Goal: Check status: Check status

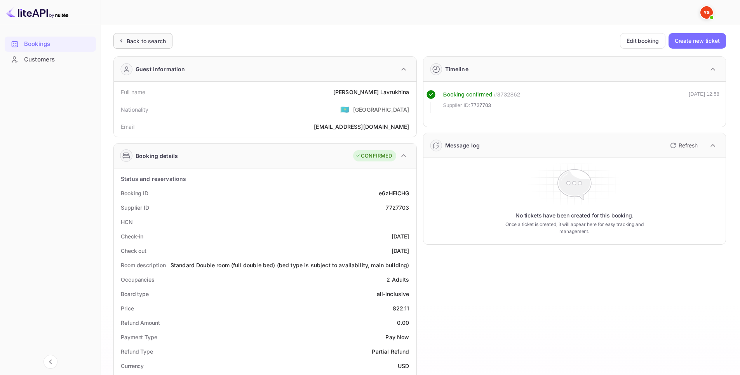
click at [146, 42] on div "Back to search" at bounding box center [146, 41] width 39 height 8
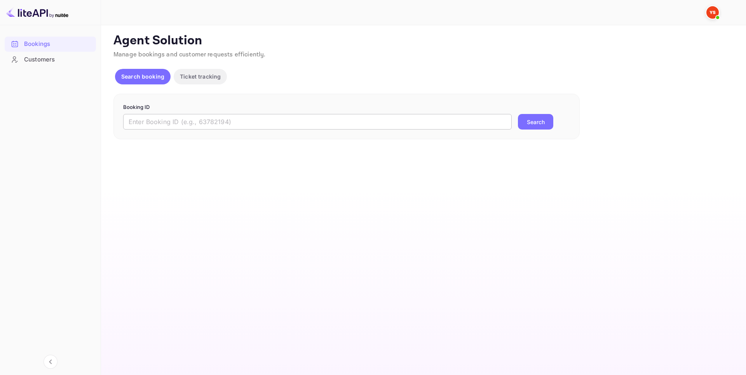
click at [314, 126] on input "text" at bounding box center [317, 122] width 389 height 16
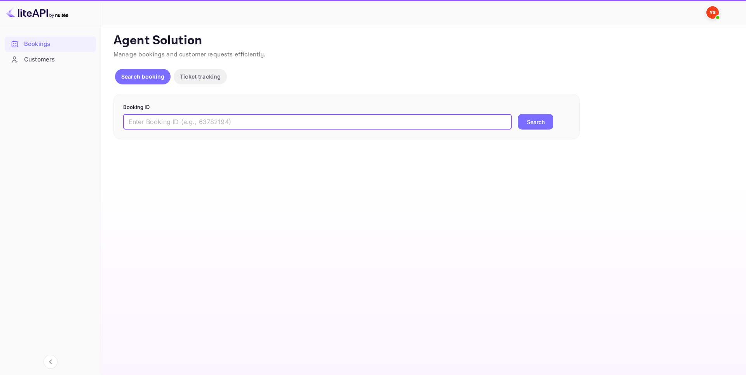
paste input "8995844"
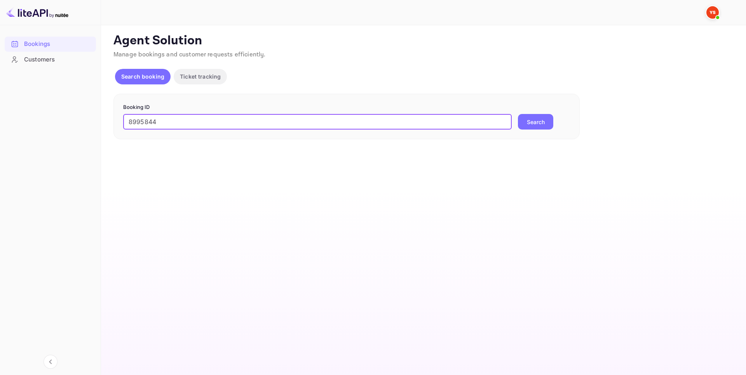
type input "8995844"
click at [532, 120] on button "Search" at bounding box center [535, 122] width 35 height 16
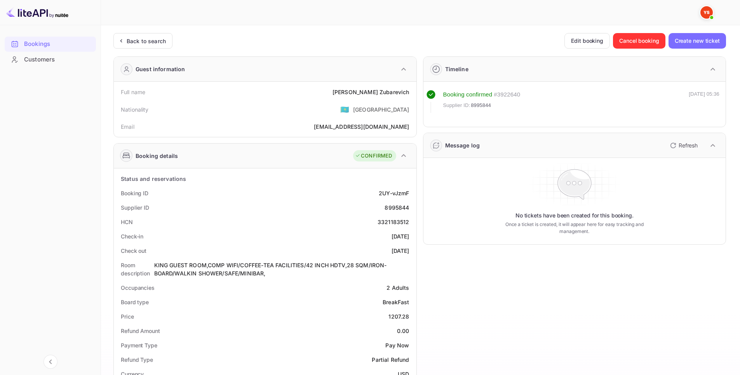
click at [396, 206] on div "8995844" at bounding box center [397, 207] width 24 height 8
copy div "8995844"
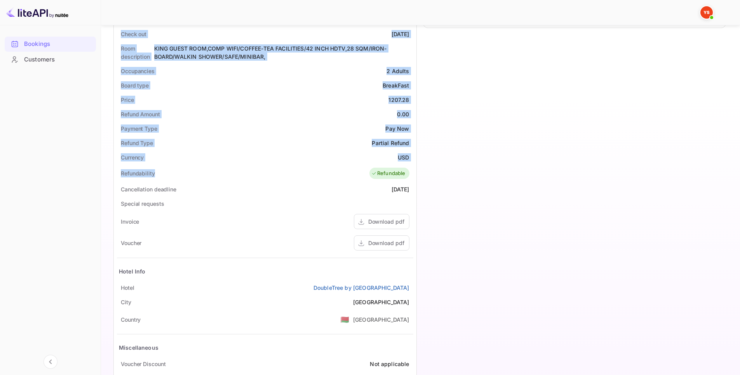
scroll to position [260, 0]
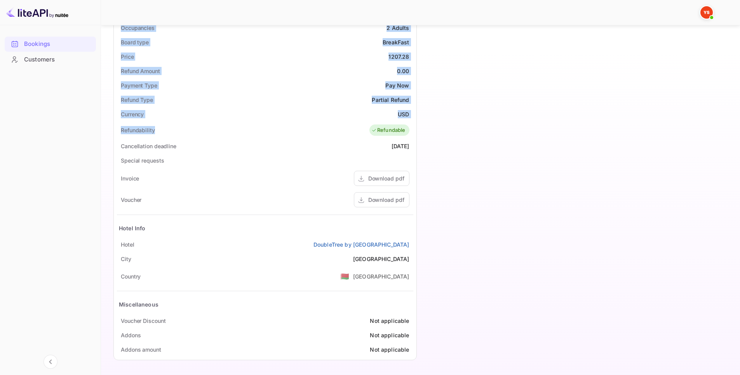
drag, startPoint x: 110, startPoint y: 91, endPoint x: 413, endPoint y: 245, distance: 340.3
click at [413, 245] on div "Unsaved Changes Ticket Affiliate URL [URL][DOMAIN_NAME] Business partner name N…" at bounding box center [416, 66] width 630 height 600
copy div "Full name [PERSON_NAME] Nationality 🇰🇿 [DEMOGRAPHIC_DATA] Email [EMAIL_ADDRESS]…"
